Goal: Transaction & Acquisition: Purchase product/service

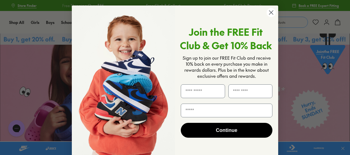
click at [271, 12] on circle "Close dialog" at bounding box center [270, 12] width 9 height 9
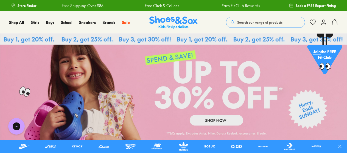
click at [227, 117] on link at bounding box center [173, 87] width 347 height 107
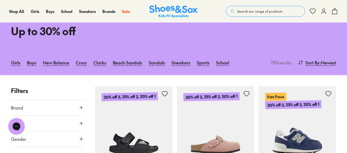
scroll to position [94, 0]
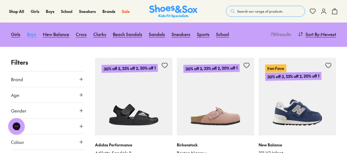
click at [34, 33] on link "Boys" at bounding box center [31, 34] width 9 height 12
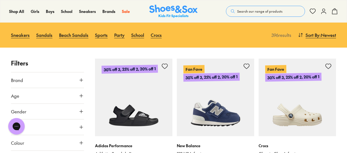
click at [65, 81] on button "Brand" at bounding box center [47, 79] width 73 height 15
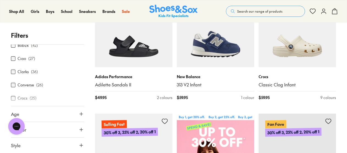
scroll to position [29, 0]
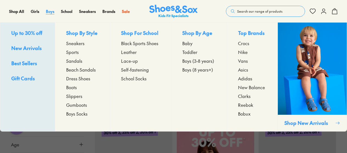
click at [52, 10] on span "Boys" at bounding box center [50, 11] width 9 height 5
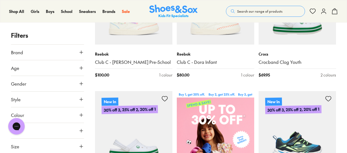
scroll to position [170, 0]
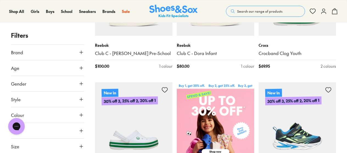
click at [77, 52] on button "Brand" at bounding box center [47, 52] width 73 height 15
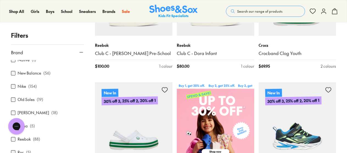
scroll to position [191, 0]
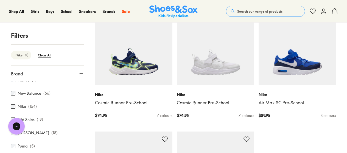
scroll to position [1240, 0]
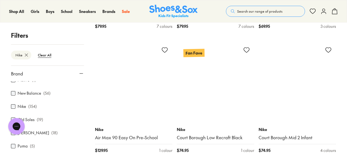
scroll to position [1580, 0]
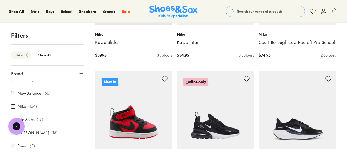
scroll to position [2339, 0]
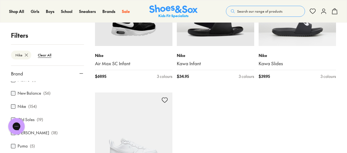
scroll to position [2713, 0]
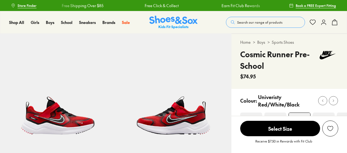
select select "*"
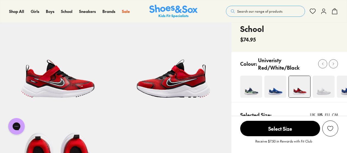
scroll to position [53, 0]
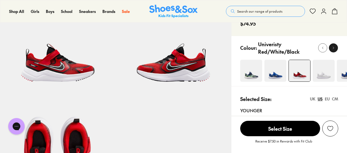
click at [334, 48] on icon at bounding box center [334, 48] width 4 height 4
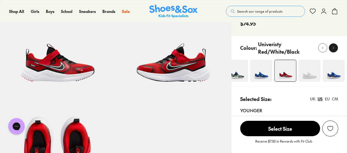
click at [334, 48] on icon at bounding box center [334, 48] width 4 height 4
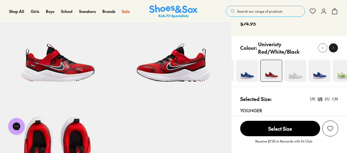
click at [334, 48] on icon at bounding box center [334, 48] width 4 height 4
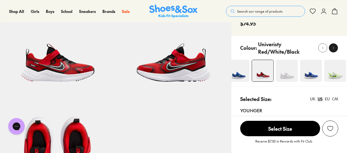
click at [334, 48] on icon at bounding box center [334, 48] width 4 height 4
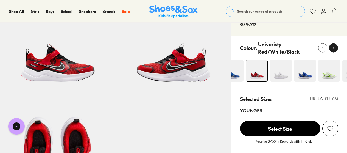
click at [334, 48] on icon at bounding box center [334, 48] width 4 height 4
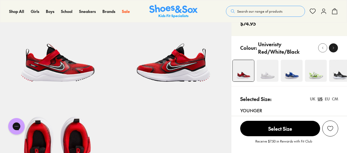
click at [334, 48] on icon at bounding box center [334, 48] width 4 height 4
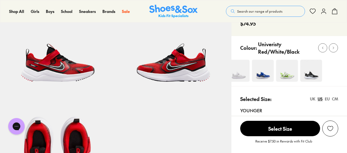
click at [314, 72] on img at bounding box center [311, 71] width 22 height 22
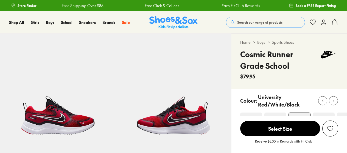
select select "*"
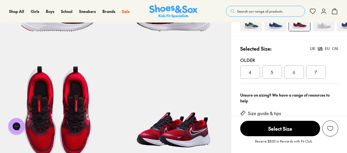
scroll to position [101, 0]
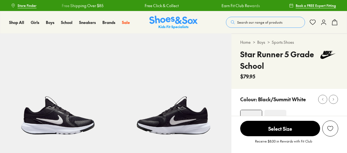
select select "*"
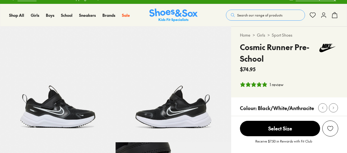
select select "*"
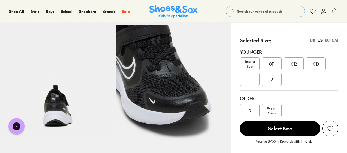
scroll to position [130, 0]
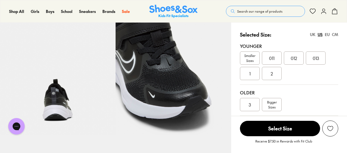
click at [273, 73] on span "2" at bounding box center [272, 73] width 2 height 7
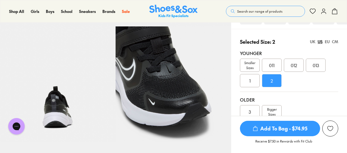
scroll to position [118, 0]
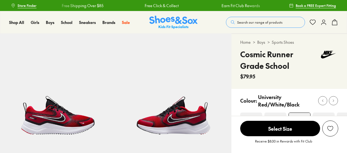
select select "*"
